Goal: Information Seeking & Learning: Understand process/instructions

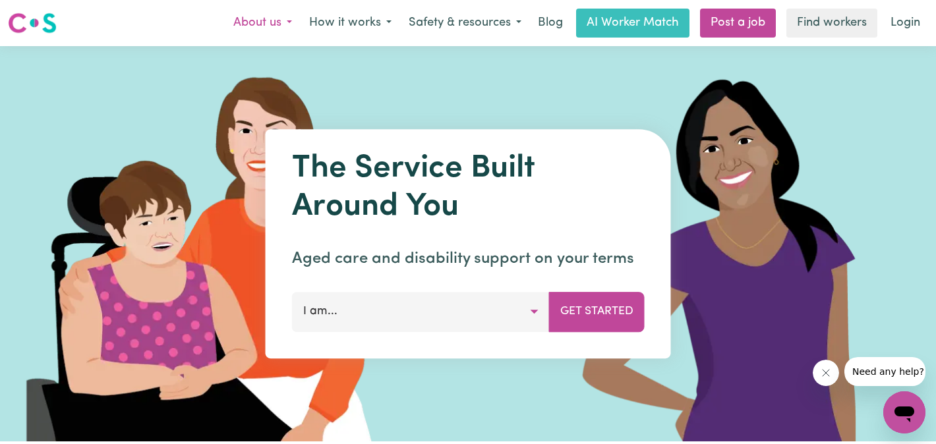
click at [266, 22] on button "About us" at bounding box center [263, 23] width 76 height 28
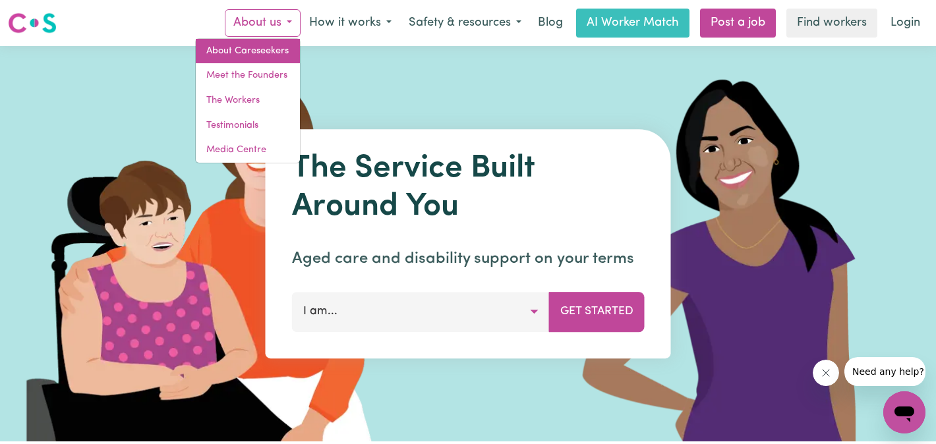
click at [264, 42] on link "About Careseekers" at bounding box center [248, 51] width 104 height 25
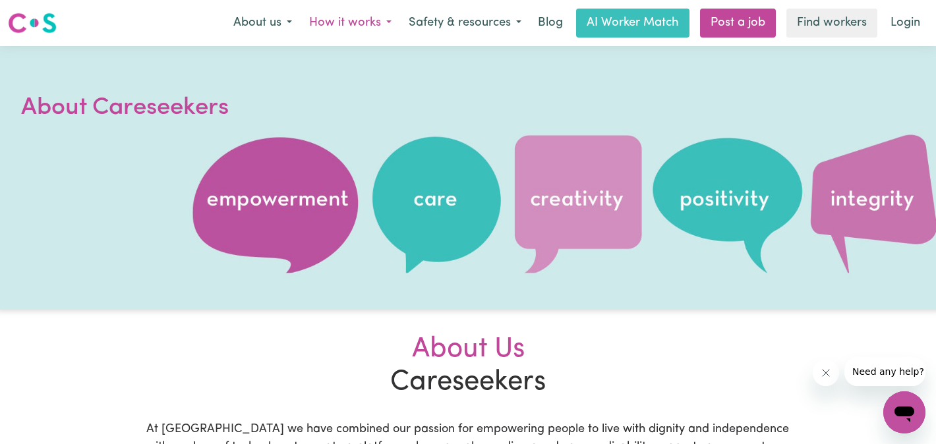
click at [361, 20] on button "How it works" at bounding box center [351, 23] width 100 height 28
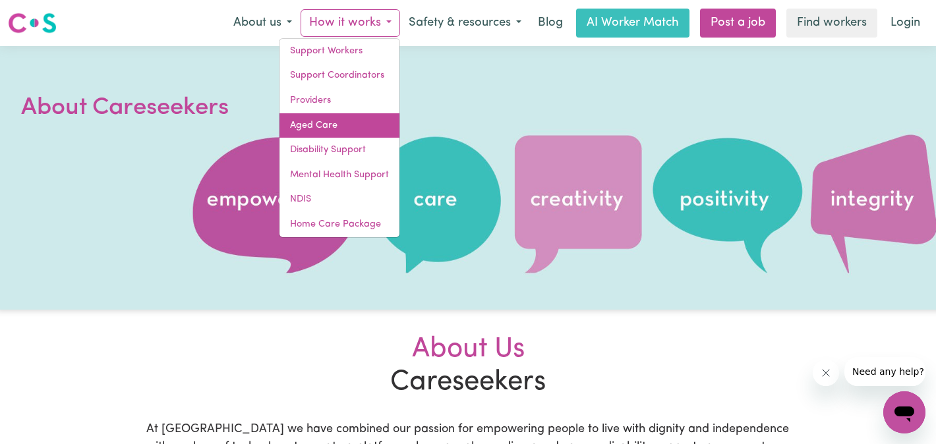
click at [318, 119] on link "Aged Care" at bounding box center [340, 125] width 120 height 25
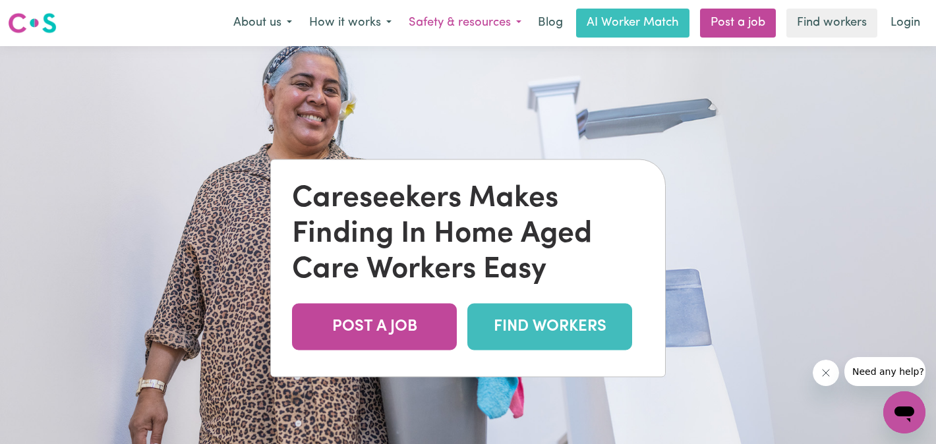
click at [450, 23] on button "Safety & resources" at bounding box center [465, 23] width 130 height 28
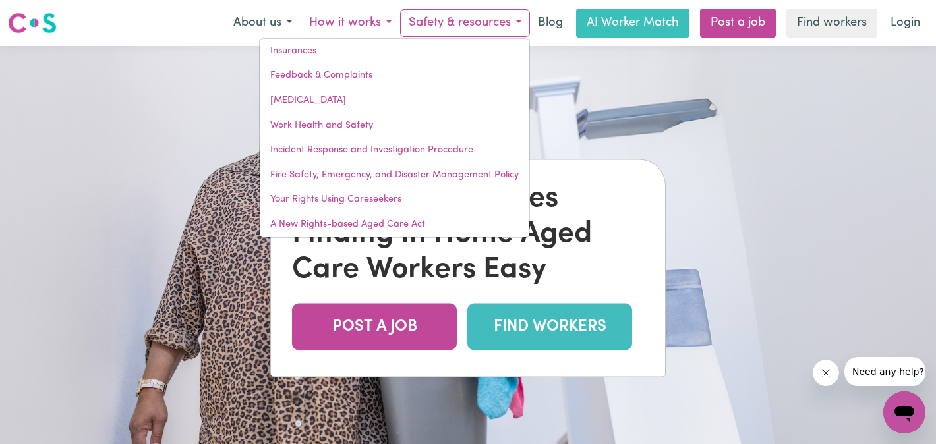
click at [322, 19] on button "How it works" at bounding box center [351, 23] width 100 height 28
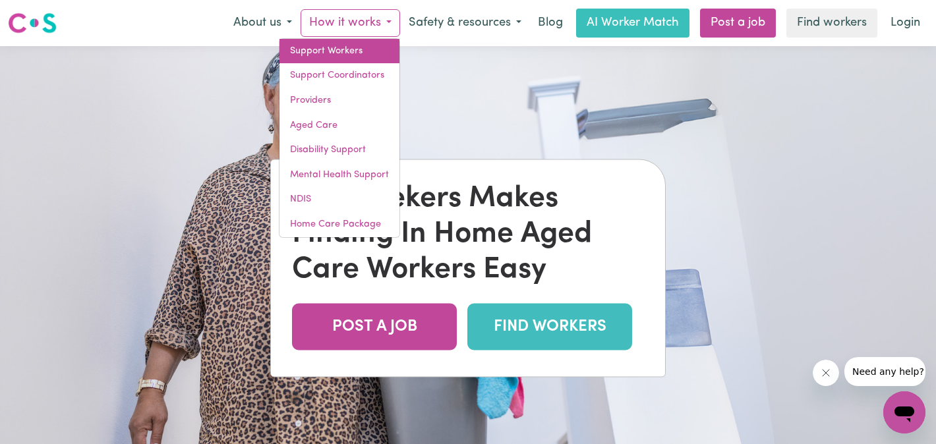
click at [312, 50] on link "Support Workers" at bounding box center [340, 51] width 120 height 25
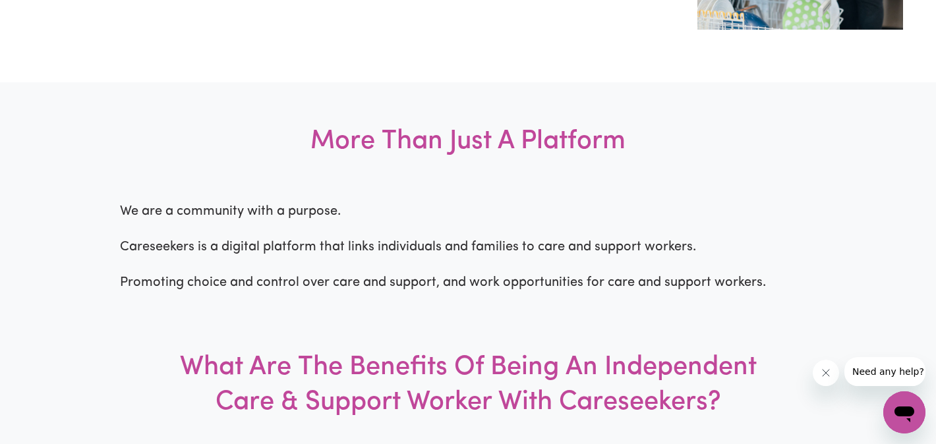
scroll to position [920, 0]
